Goal: Navigation & Orientation: Find specific page/section

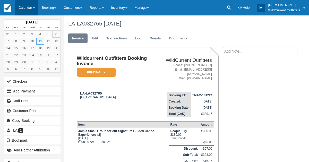
click at [24, 10] on link "Calendar" at bounding box center [26, 7] width 23 height 15
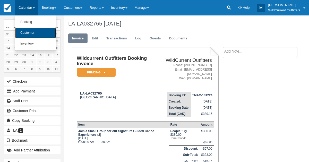
click at [31, 34] on link "Customer" at bounding box center [35, 33] width 41 height 11
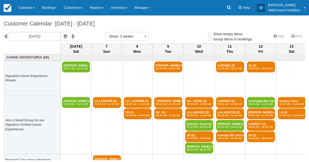
select select
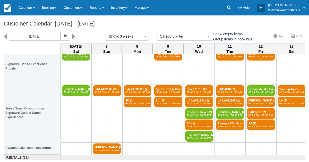
scroll to position [12, 0]
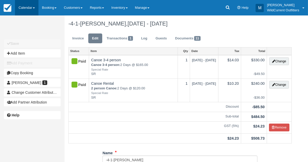
click at [22, 6] on link "Calendar" at bounding box center [26, 7] width 23 height 15
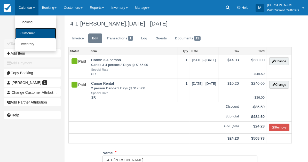
click at [28, 31] on link "Customer" at bounding box center [35, 33] width 41 height 11
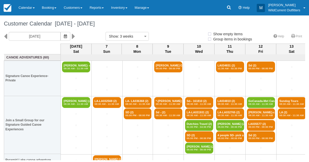
select select
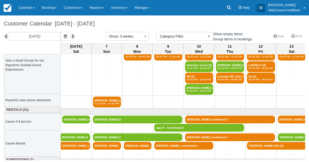
scroll to position [60, 0]
